Goal: Task Accomplishment & Management: Manage account settings

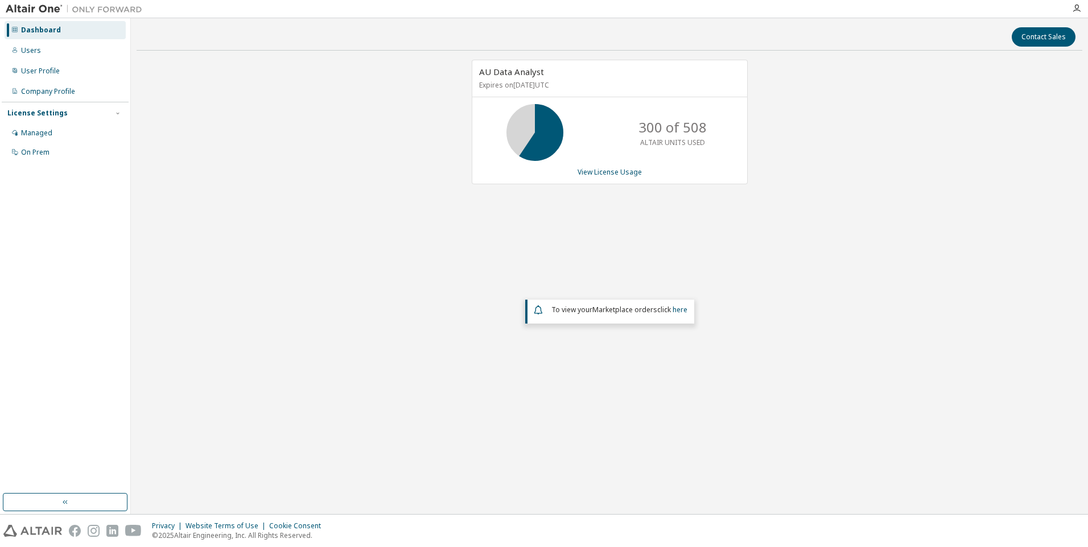
click at [37, 35] on div "Dashboard" at bounding box center [65, 30] width 121 height 18
click at [39, 32] on div "Dashboard" at bounding box center [41, 30] width 40 height 9
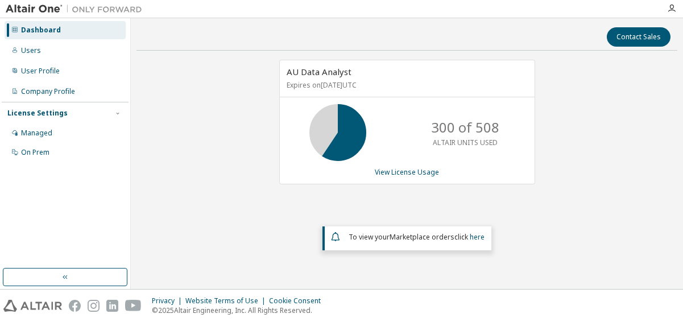
click at [34, 7] on img at bounding box center [77, 8] width 142 height 11
click at [53, 274] on button "button" at bounding box center [65, 277] width 125 height 18
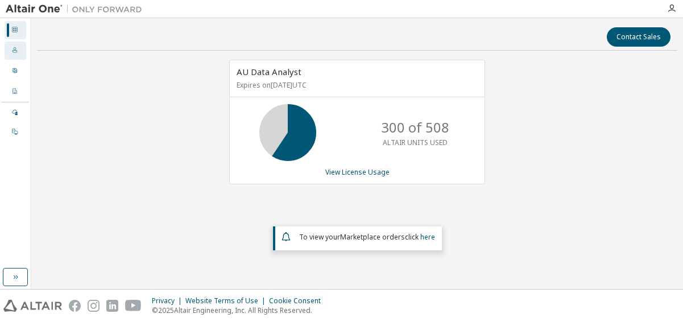
click at [16, 51] on icon at bounding box center [15, 50] width 5 height 6
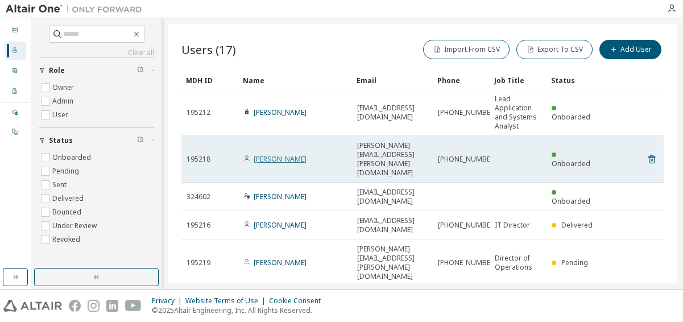
click at [270, 154] on link "Sherril Bailey" at bounding box center [280, 159] width 53 height 10
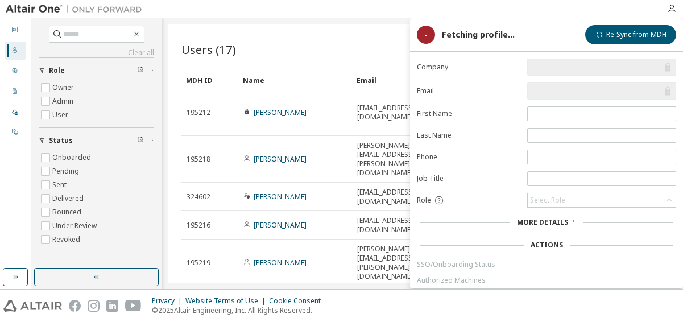
click at [285, 35] on div "Users (17) Import From CSV Export To CSV Add User Clear Load Save Save As Field…" at bounding box center [423, 153] width 510 height 259
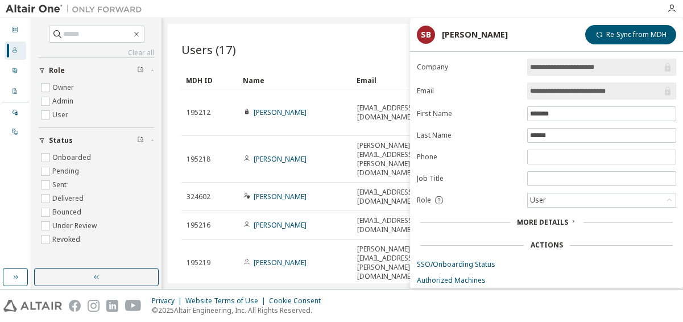
scroll to position [44, 0]
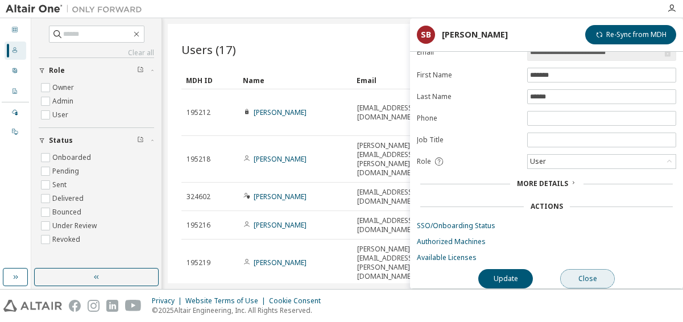
click at [596, 270] on button "Close" at bounding box center [587, 278] width 55 height 19
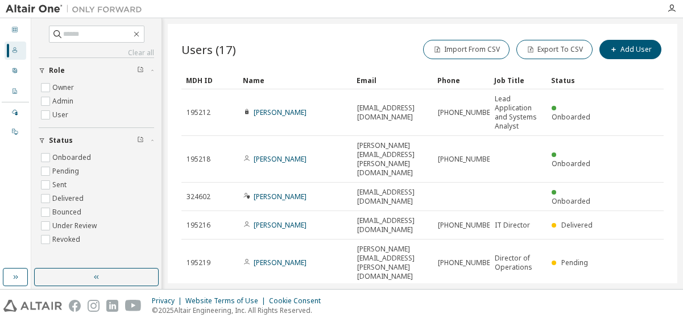
drag, startPoint x: 678, startPoint y: 143, endPoint x: 678, endPoint y: 160, distance: 17.1
click at [678, 160] on div "Clear all Status Onboarded Pending Sent Delivered Bounced Under Review Revoked …" at bounding box center [357, 153] width 652 height 271
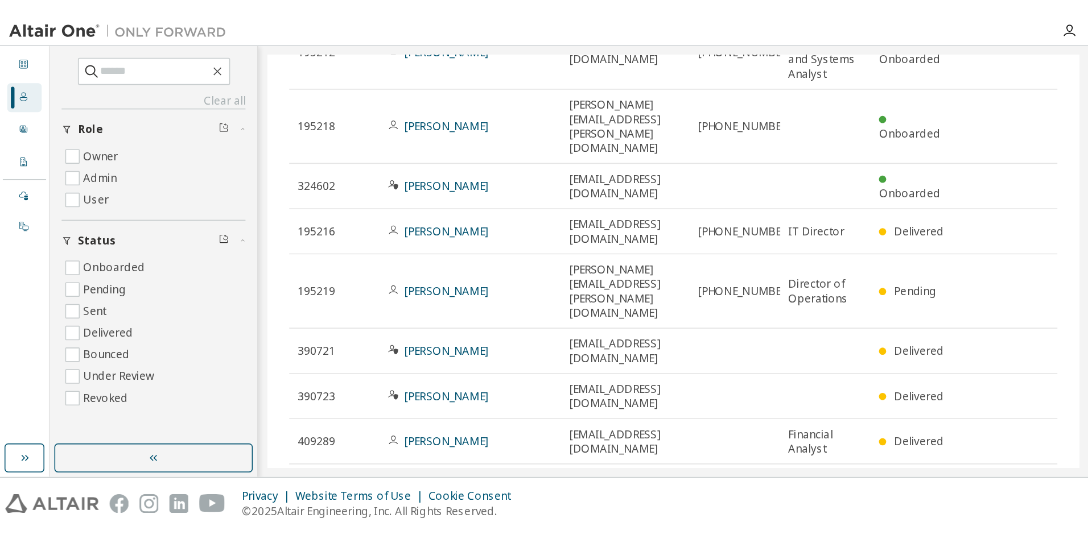
scroll to position [116, 0]
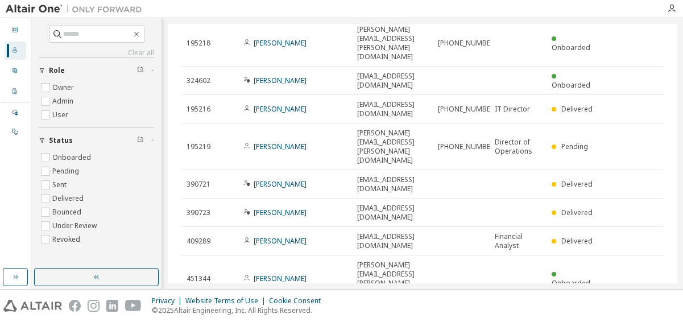
click at [30, 302] on img at bounding box center [32, 306] width 59 height 12
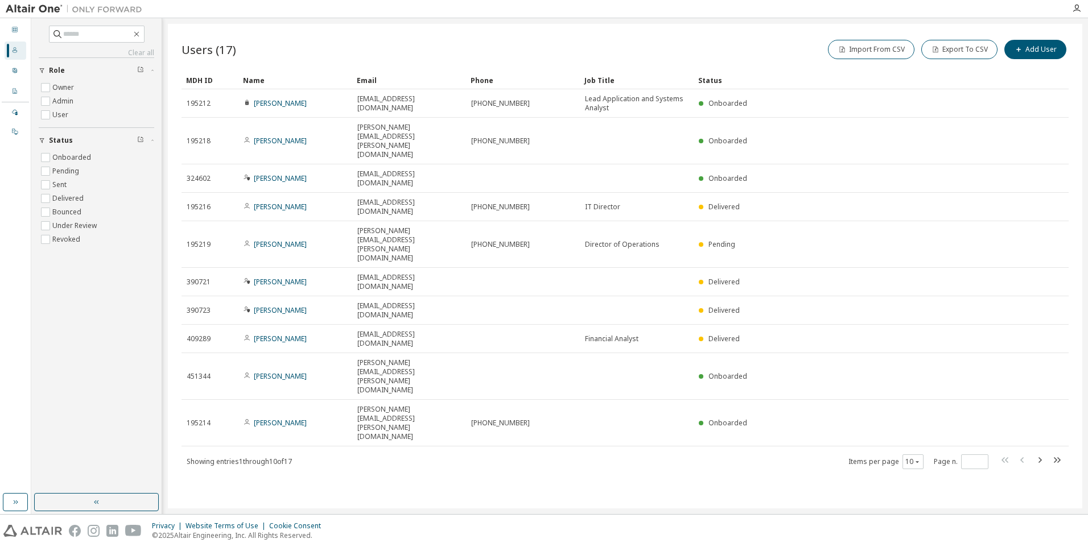
scroll to position [0, 0]
